Goal: Task Accomplishment & Management: Manage account settings

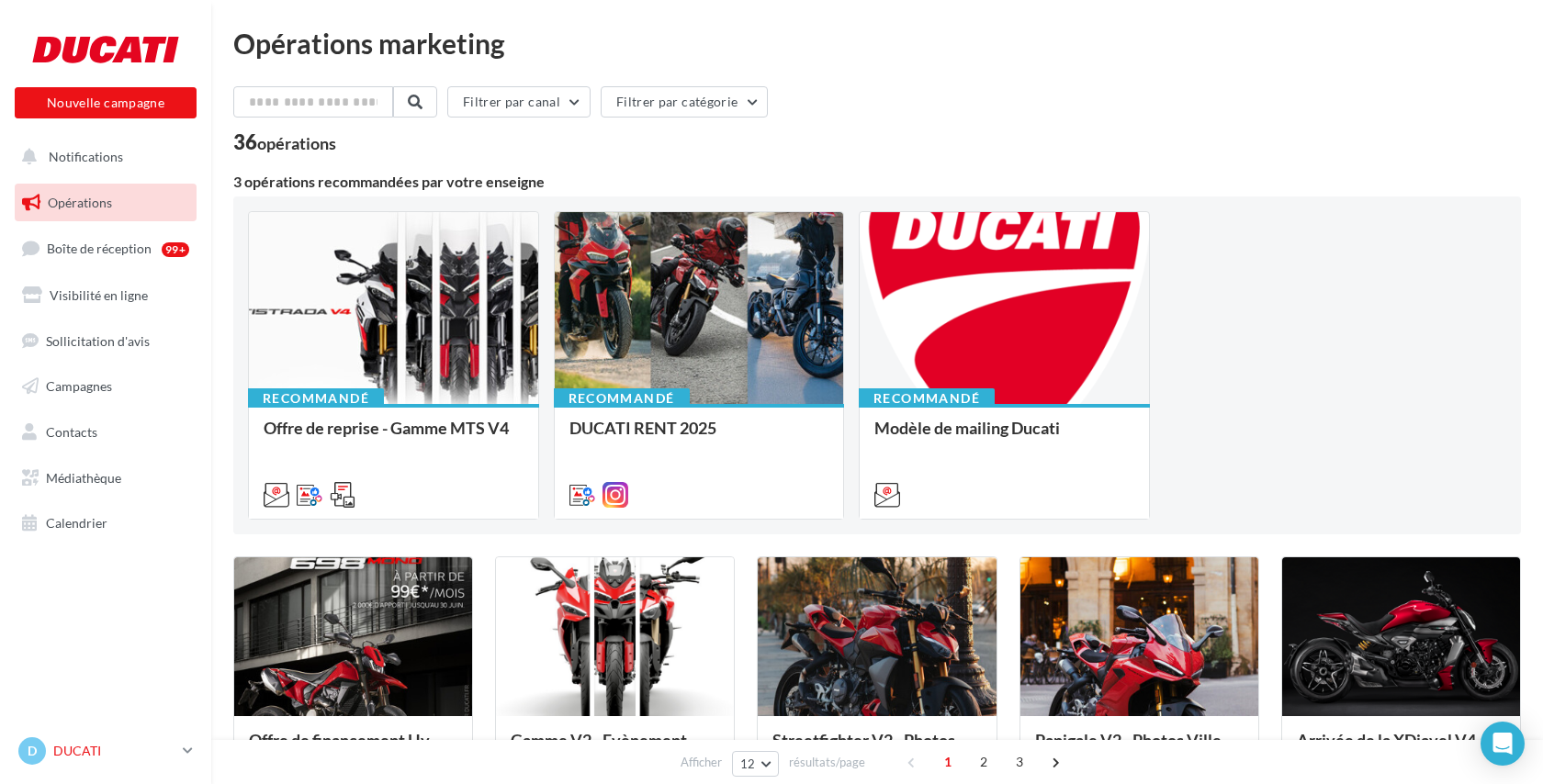
click at [86, 744] on p "DUCATI" at bounding box center [114, 751] width 122 height 19
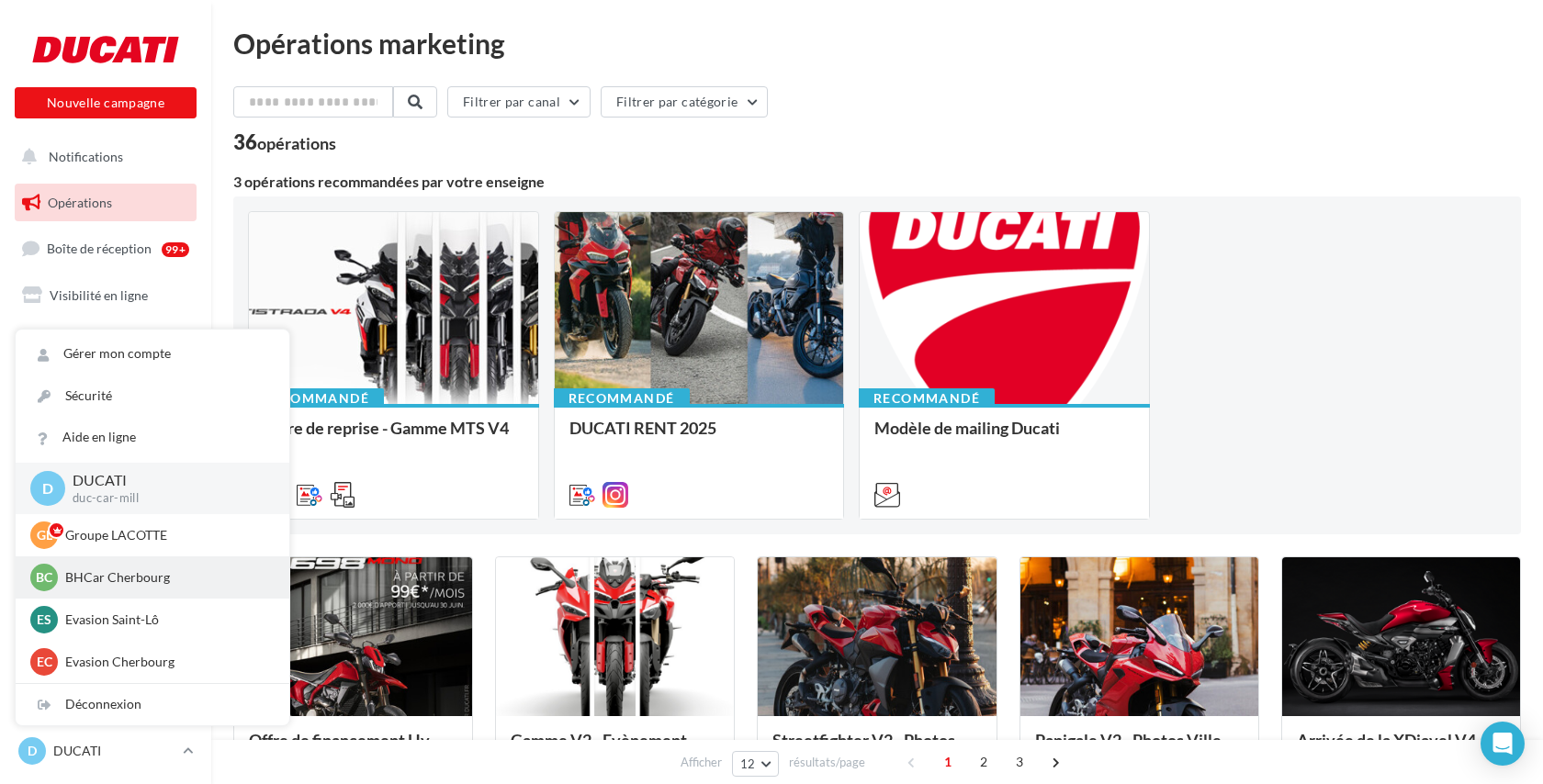
scroll to position [169, 0]
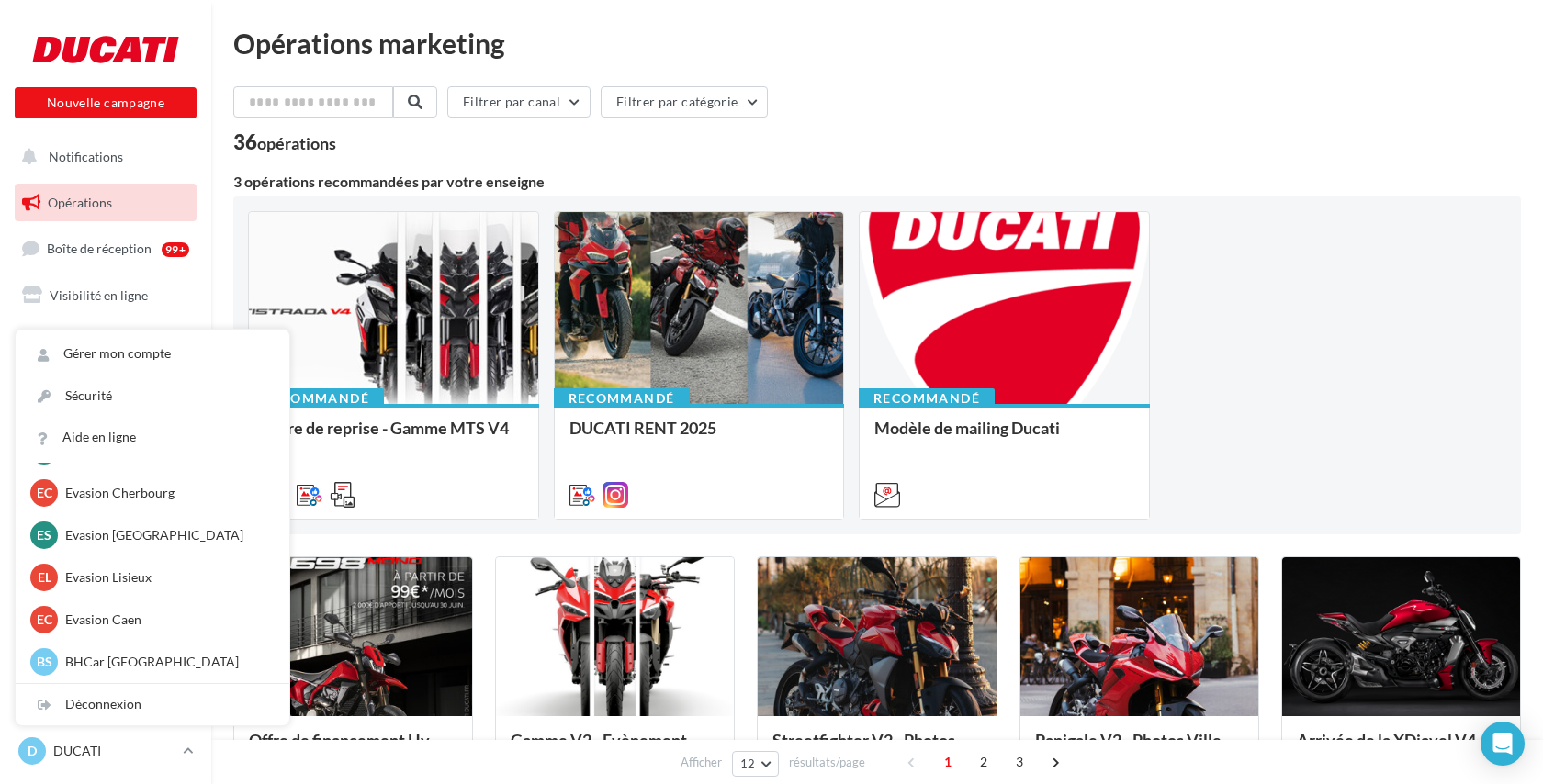
click at [1241, 436] on div "Recommandé Offre de reprise - Gamme MTS V4 Nous vous encourageons à relayer ce …" at bounding box center [877, 366] width 1258 height 308
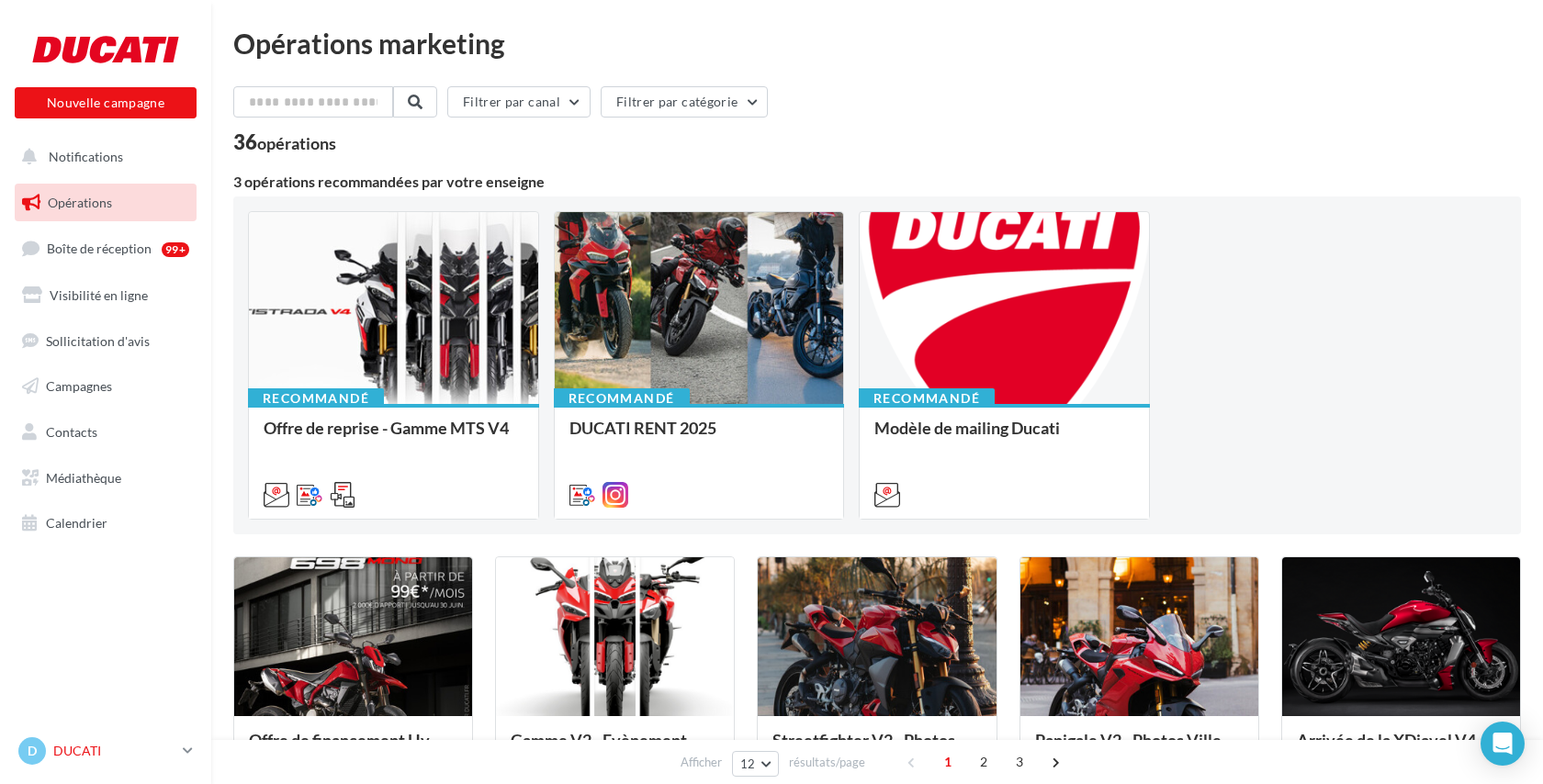
click at [100, 749] on p "DUCATI" at bounding box center [114, 751] width 122 height 19
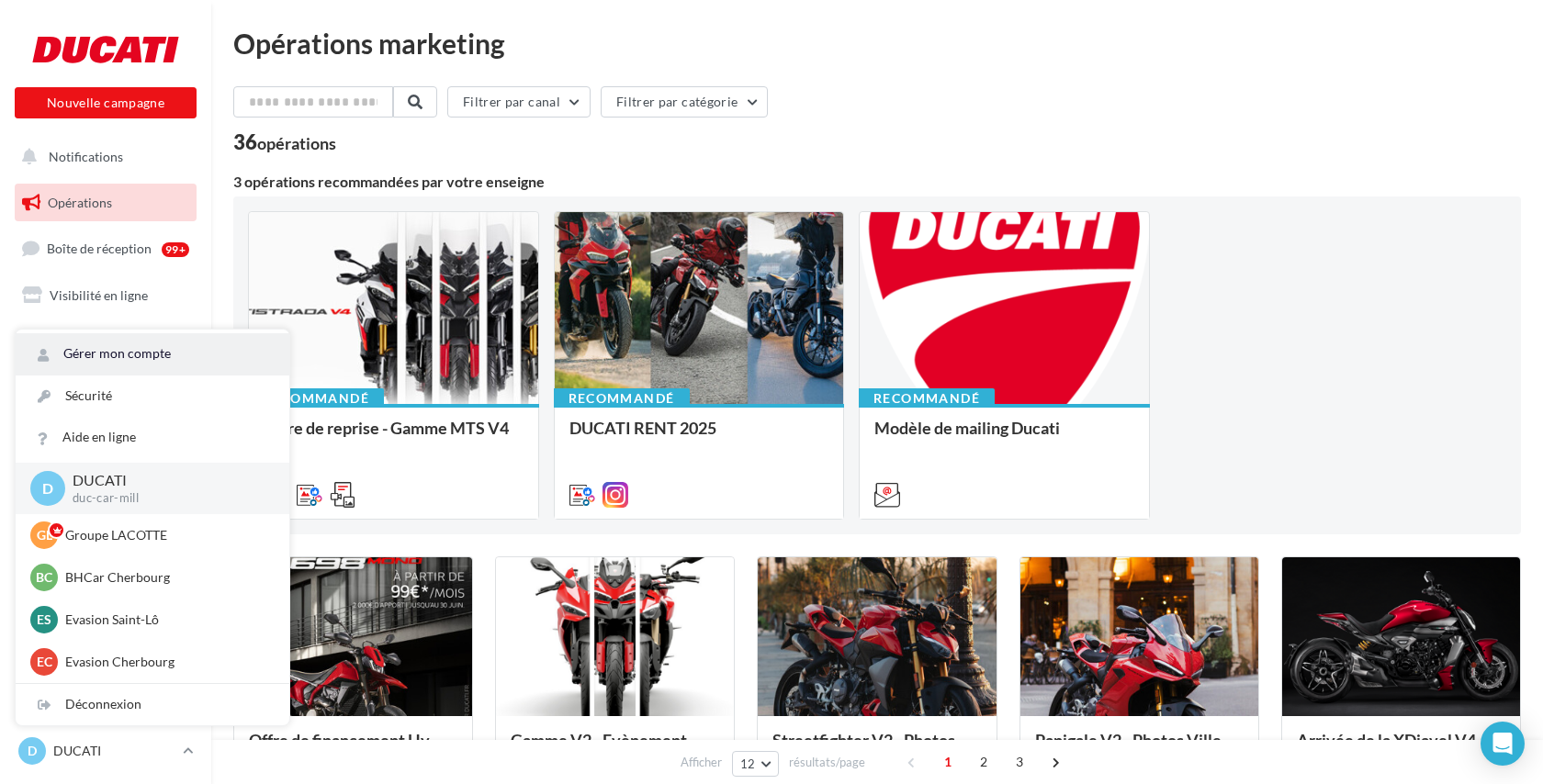
click at [120, 361] on link "Gérer mon compte" at bounding box center [152, 354] width 274 height 41
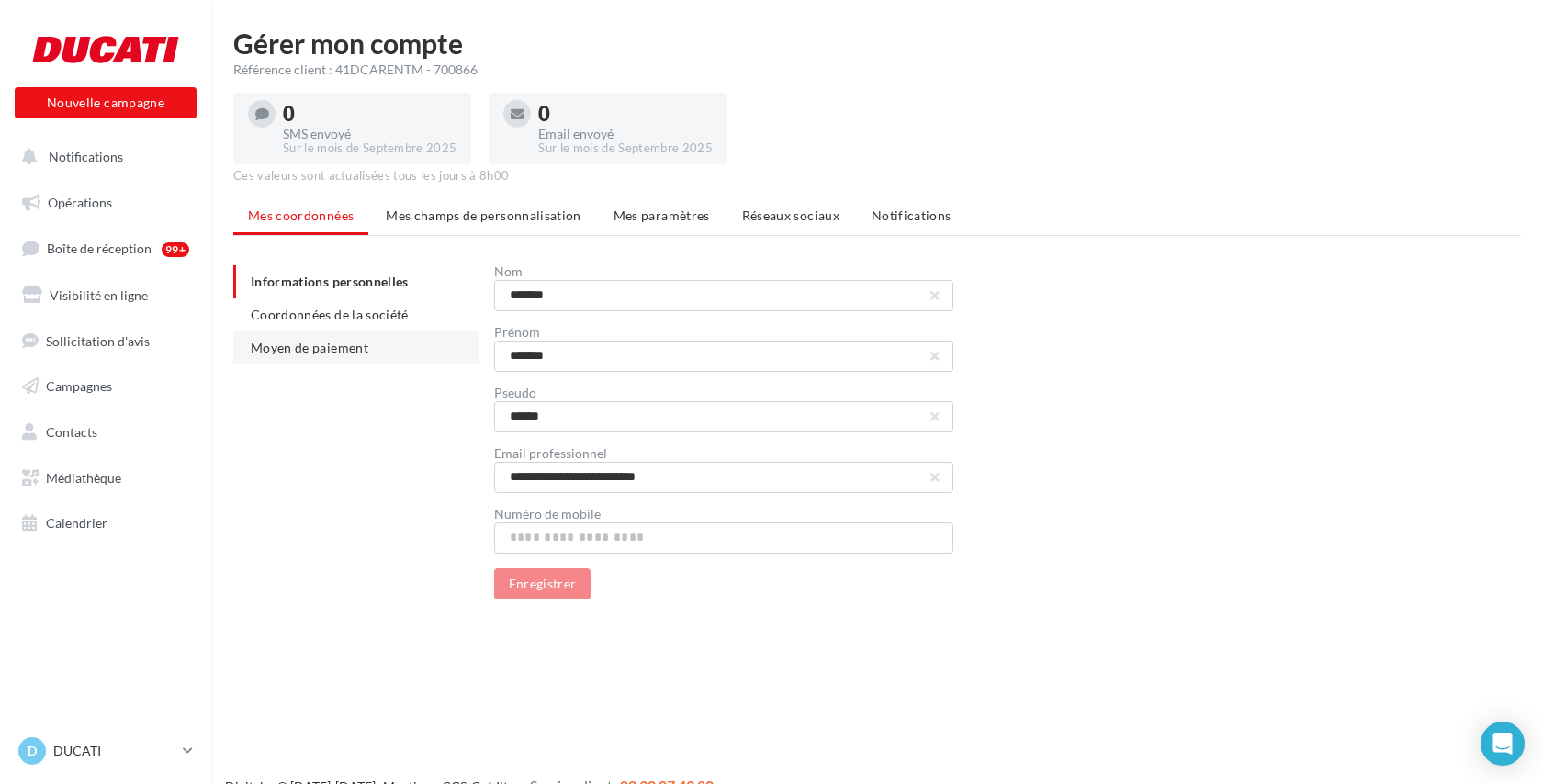
click at [274, 355] on span "Moyen de paiement" at bounding box center [309, 347] width 118 height 16
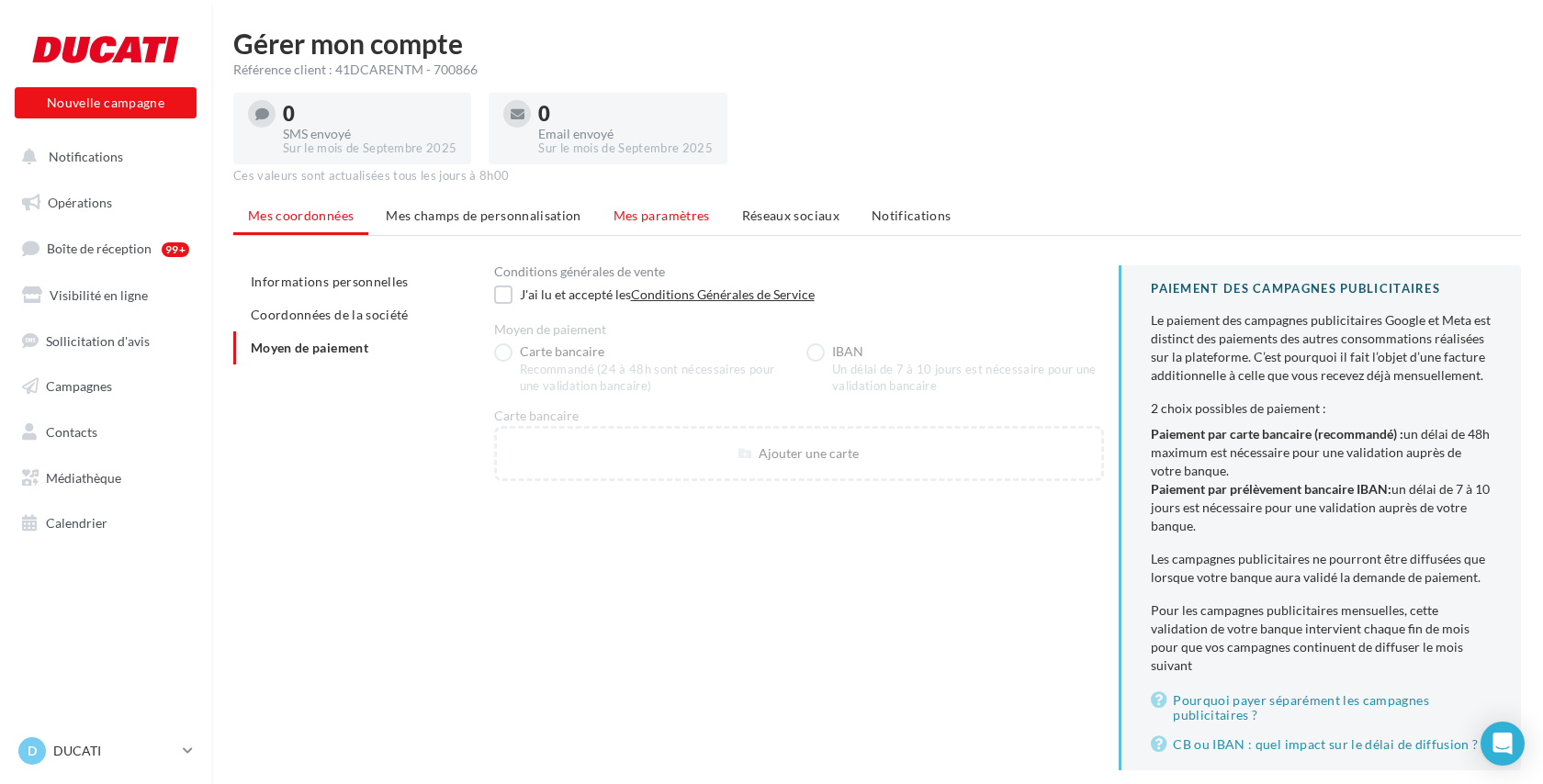
click at [644, 225] on li "Mes paramètres" at bounding box center [661, 216] width 126 height 33
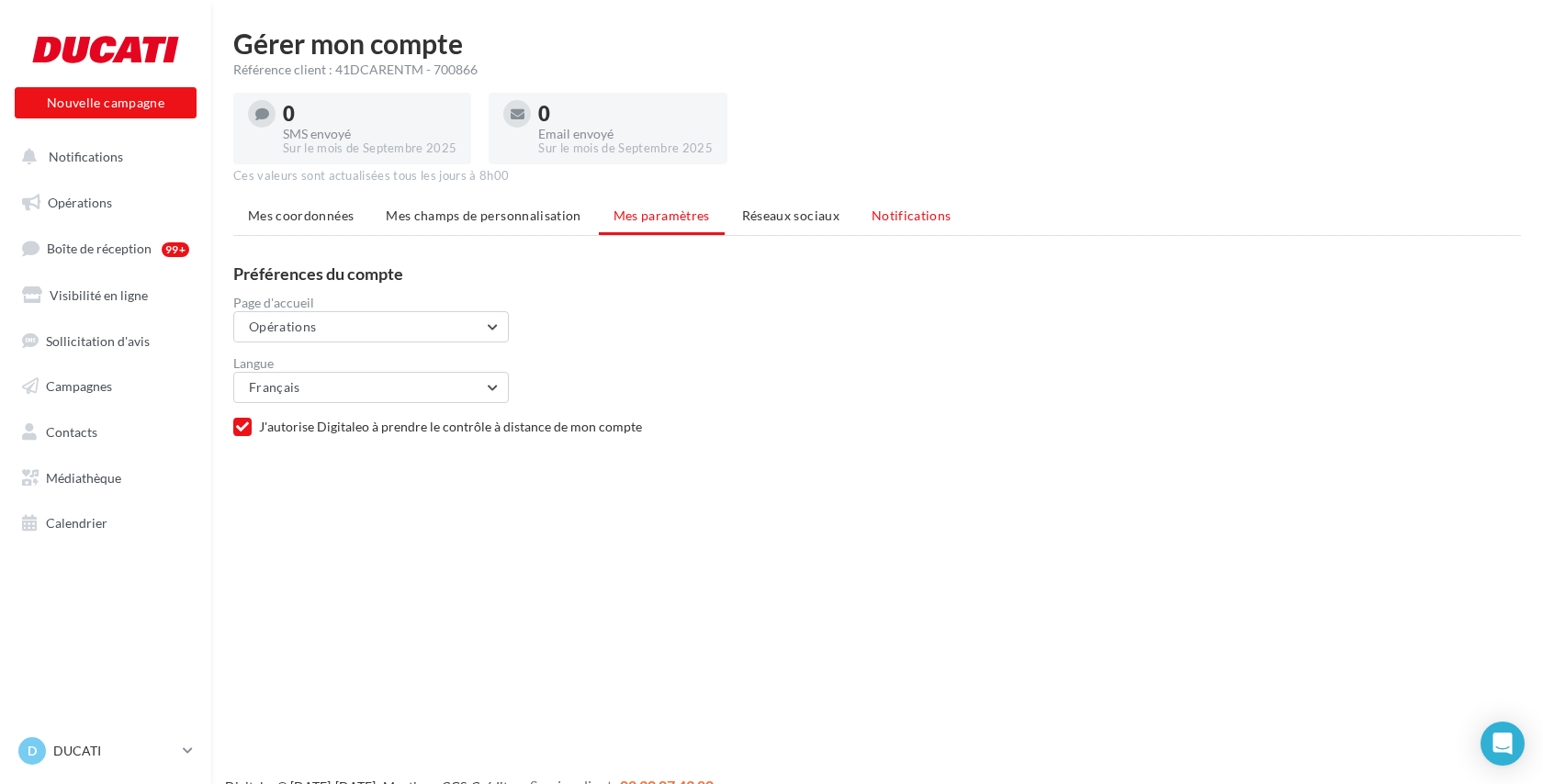
click at [908, 229] on li "Notifications" at bounding box center [912, 216] width 109 height 33
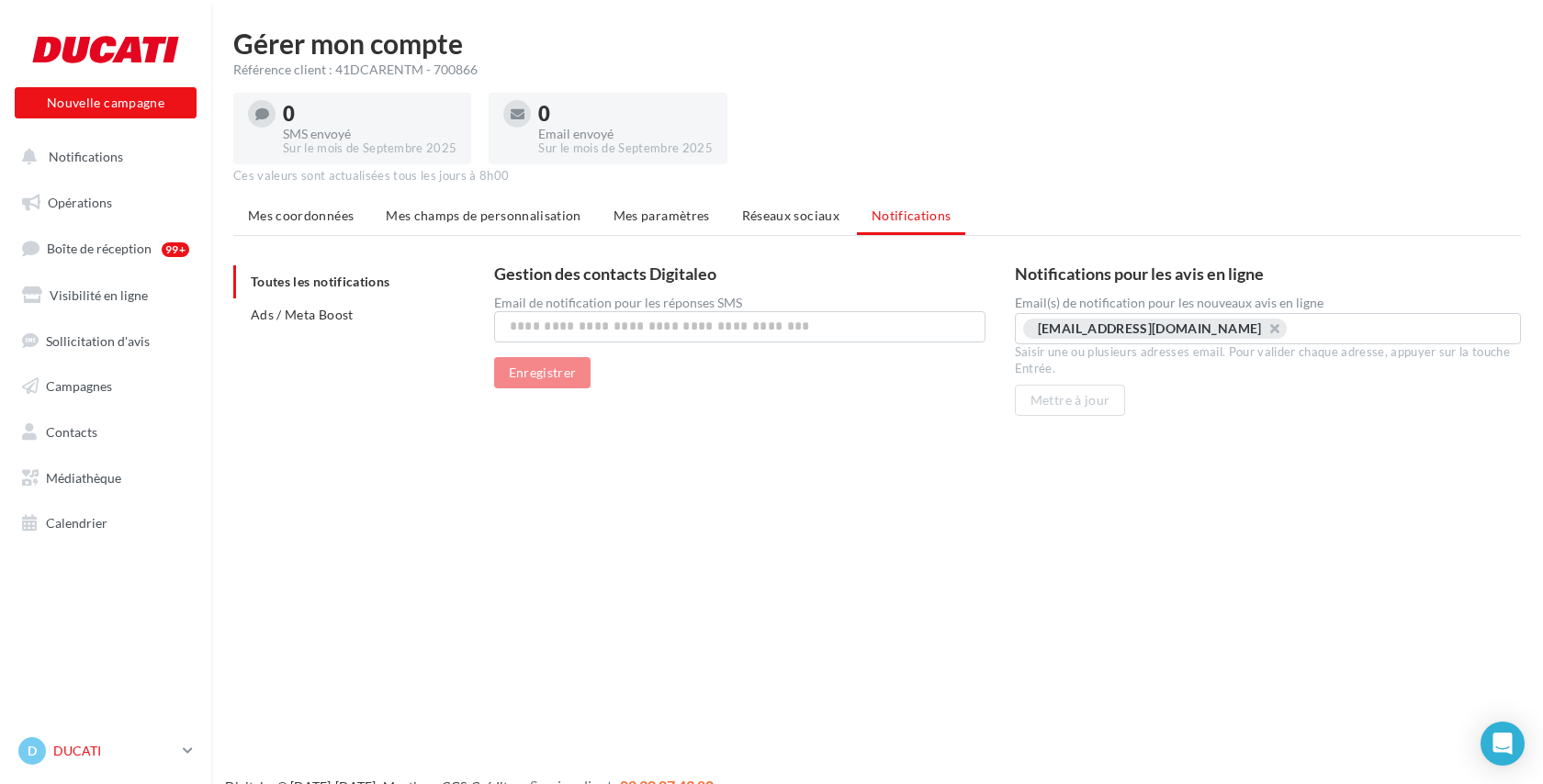
click at [85, 751] on p "DUCATI" at bounding box center [114, 751] width 122 height 19
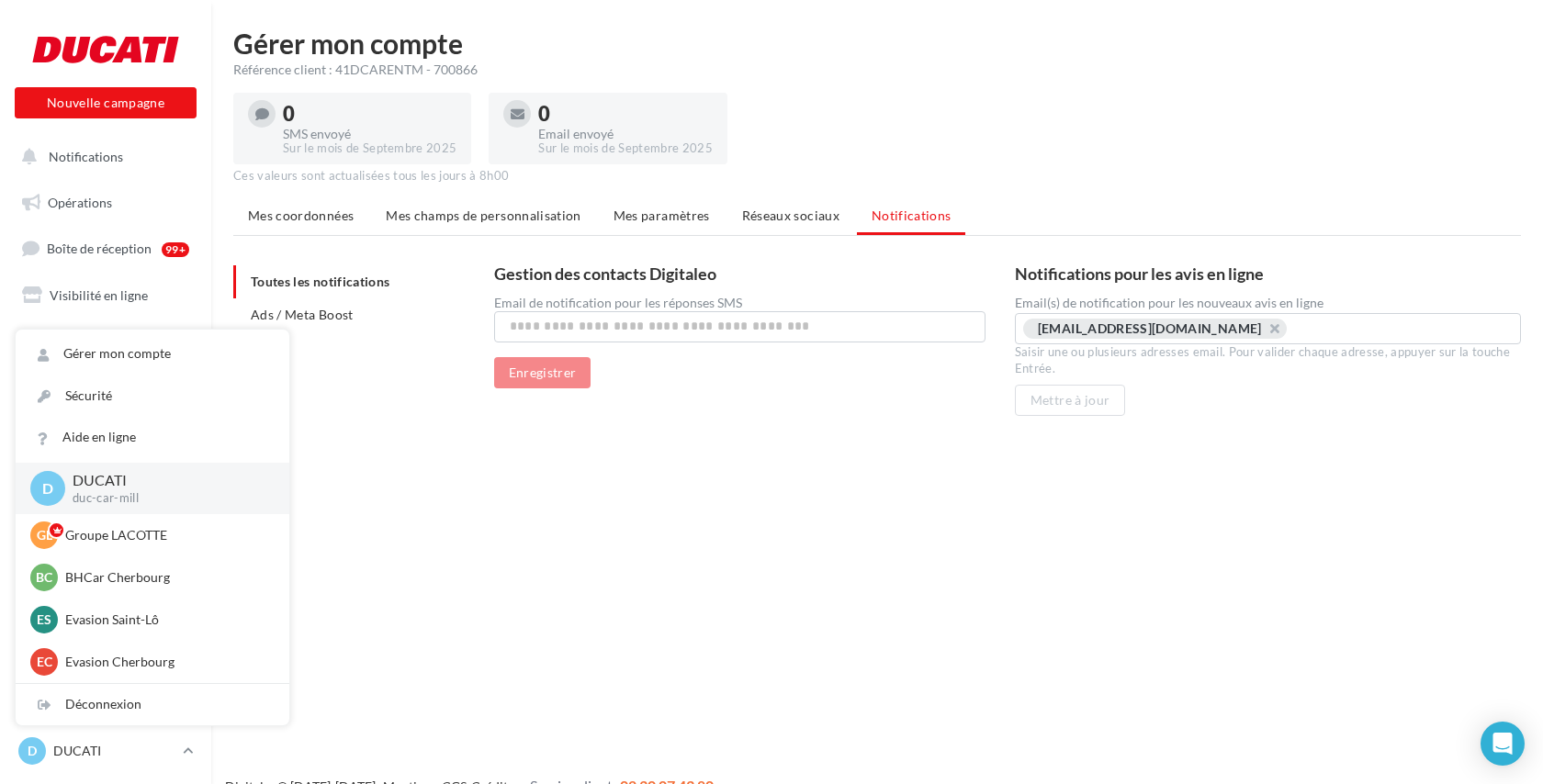
click at [381, 579] on div "Nouvelle campagne Nouvelle campagne Notifications Opérations Boîte de réception…" at bounding box center [772, 421] width 1543 height 784
